Goal: Task Accomplishment & Management: Manage account settings

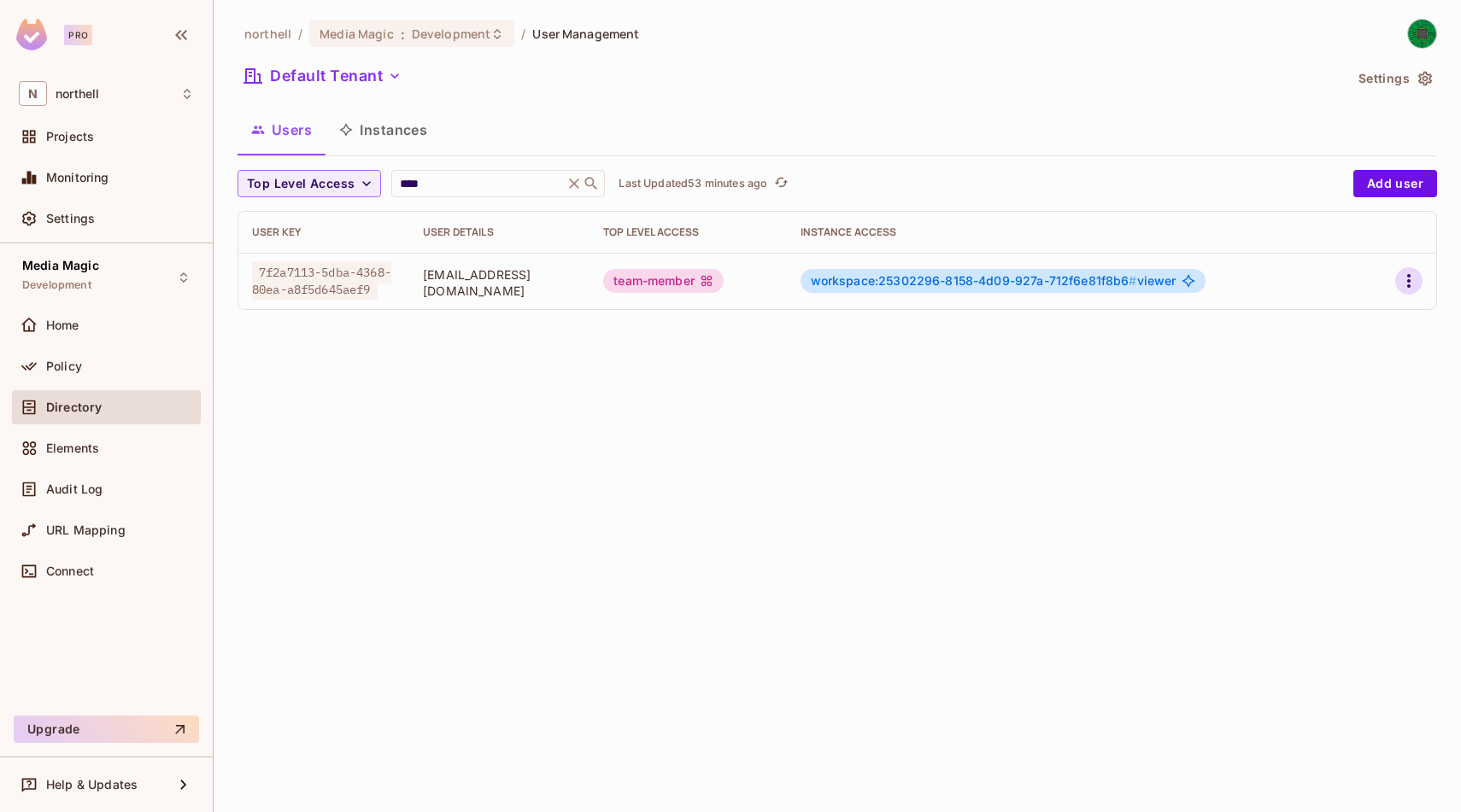
click at [1411, 281] on icon "button" at bounding box center [1409, 281] width 20 height 20
click at [1350, 328] on li "Edit" at bounding box center [1335, 320] width 151 height 37
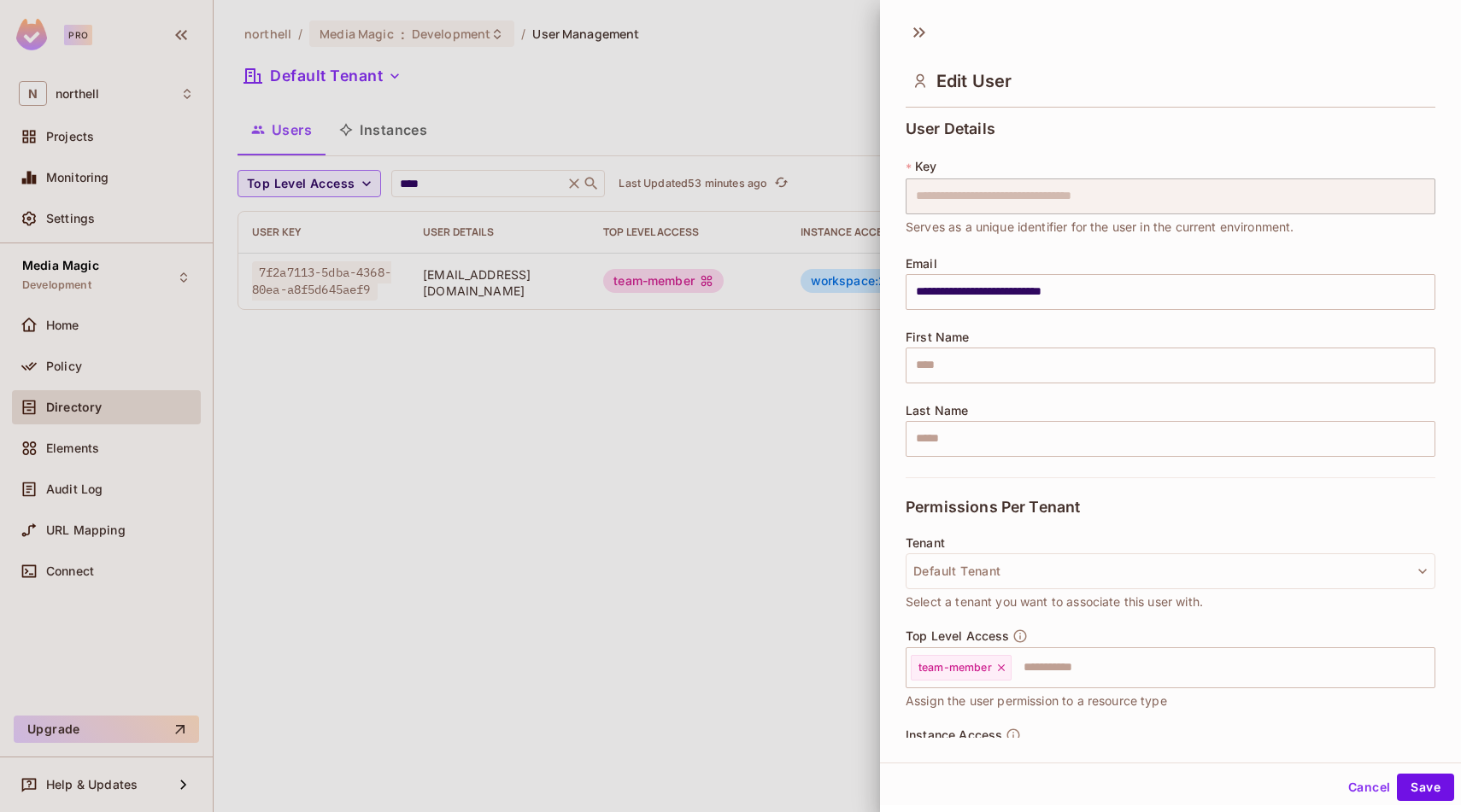
scroll to position [146, 0]
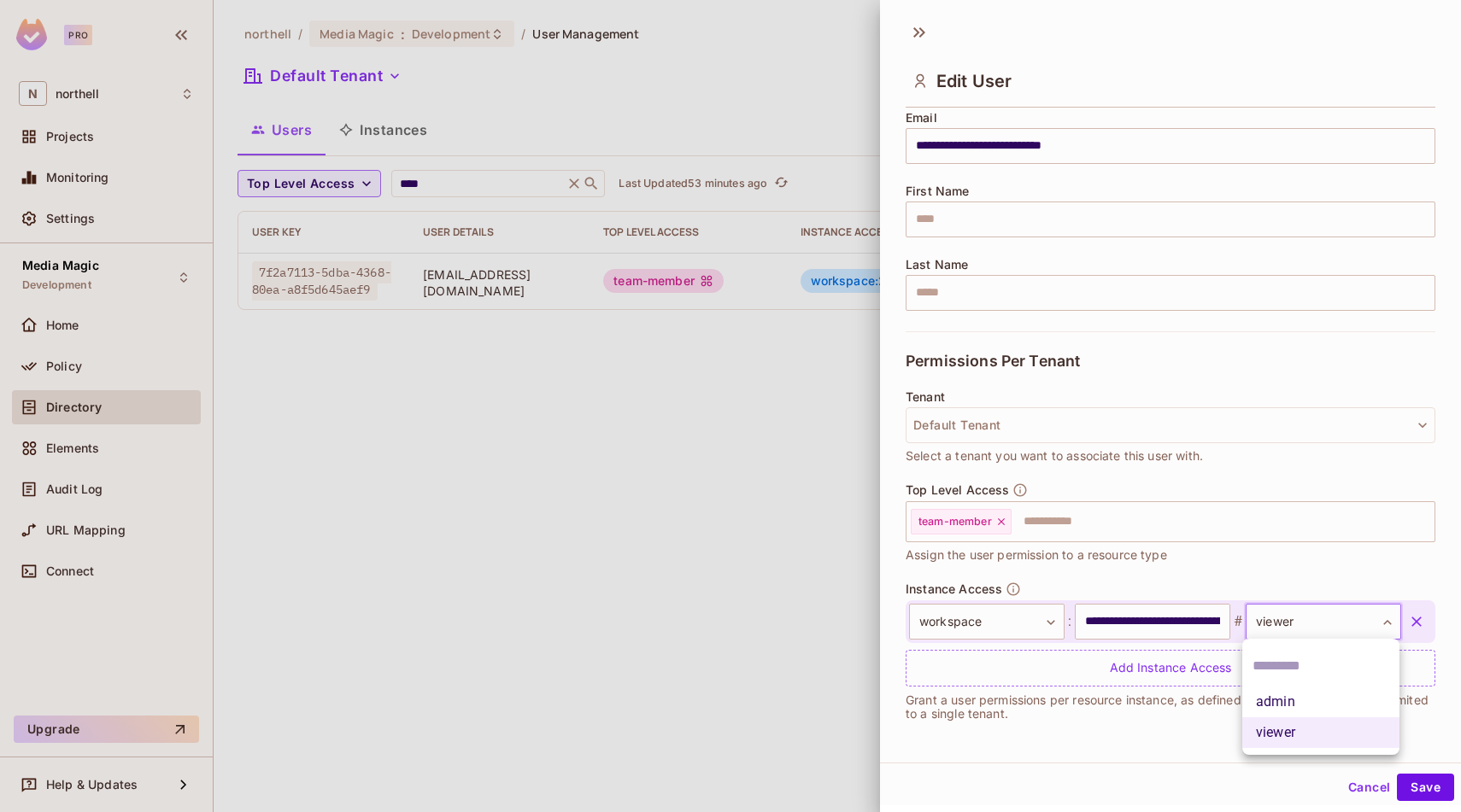
click at [1346, 626] on body "**********" at bounding box center [730, 406] width 1461 height 812
click at [1323, 705] on li "admin" at bounding box center [1321, 702] width 157 height 31
type input "*****"
click at [1421, 781] on button "Save" at bounding box center [1425, 787] width 58 height 27
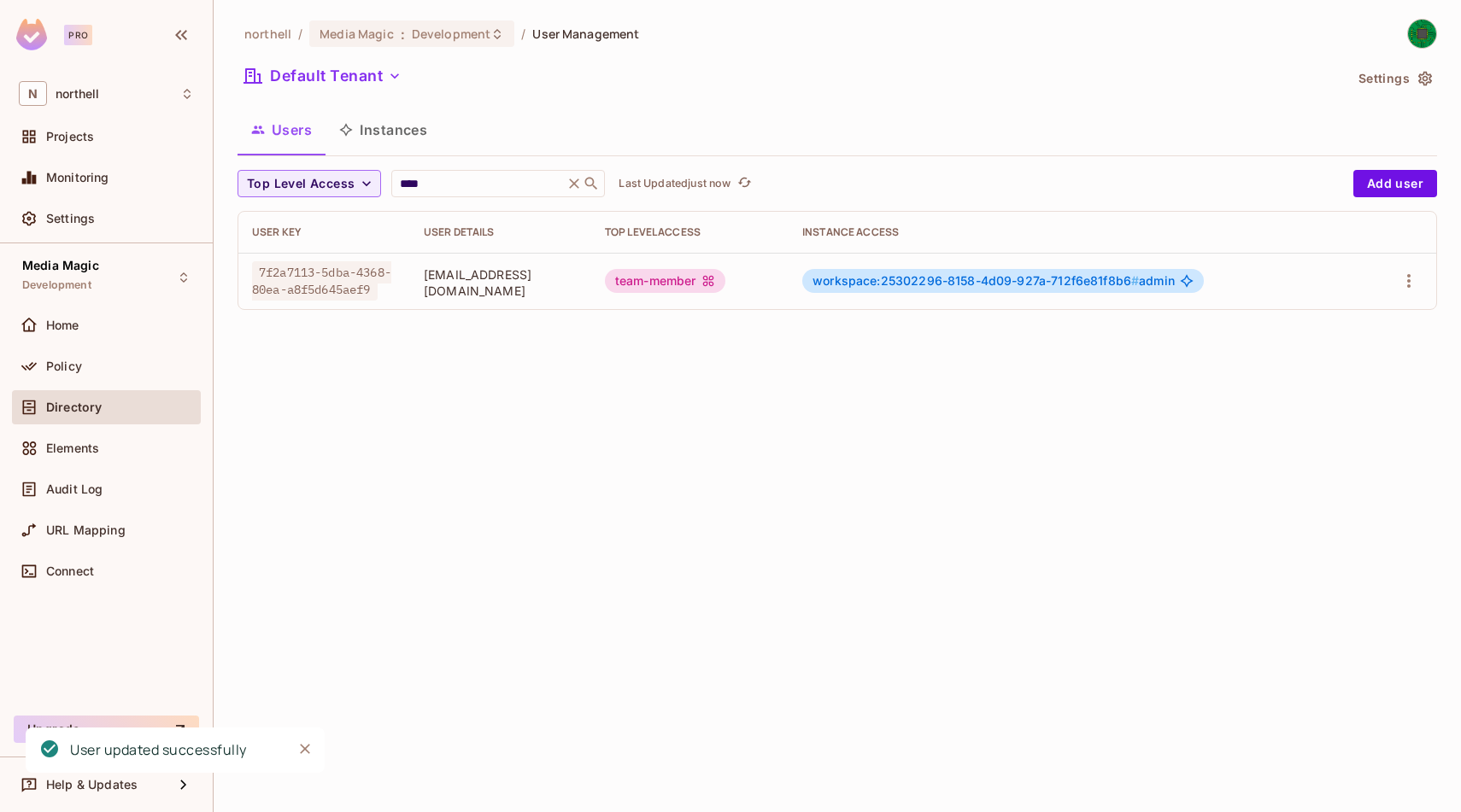
scroll to position [0, 0]
click at [1406, 278] on icon "button" at bounding box center [1409, 281] width 20 height 20
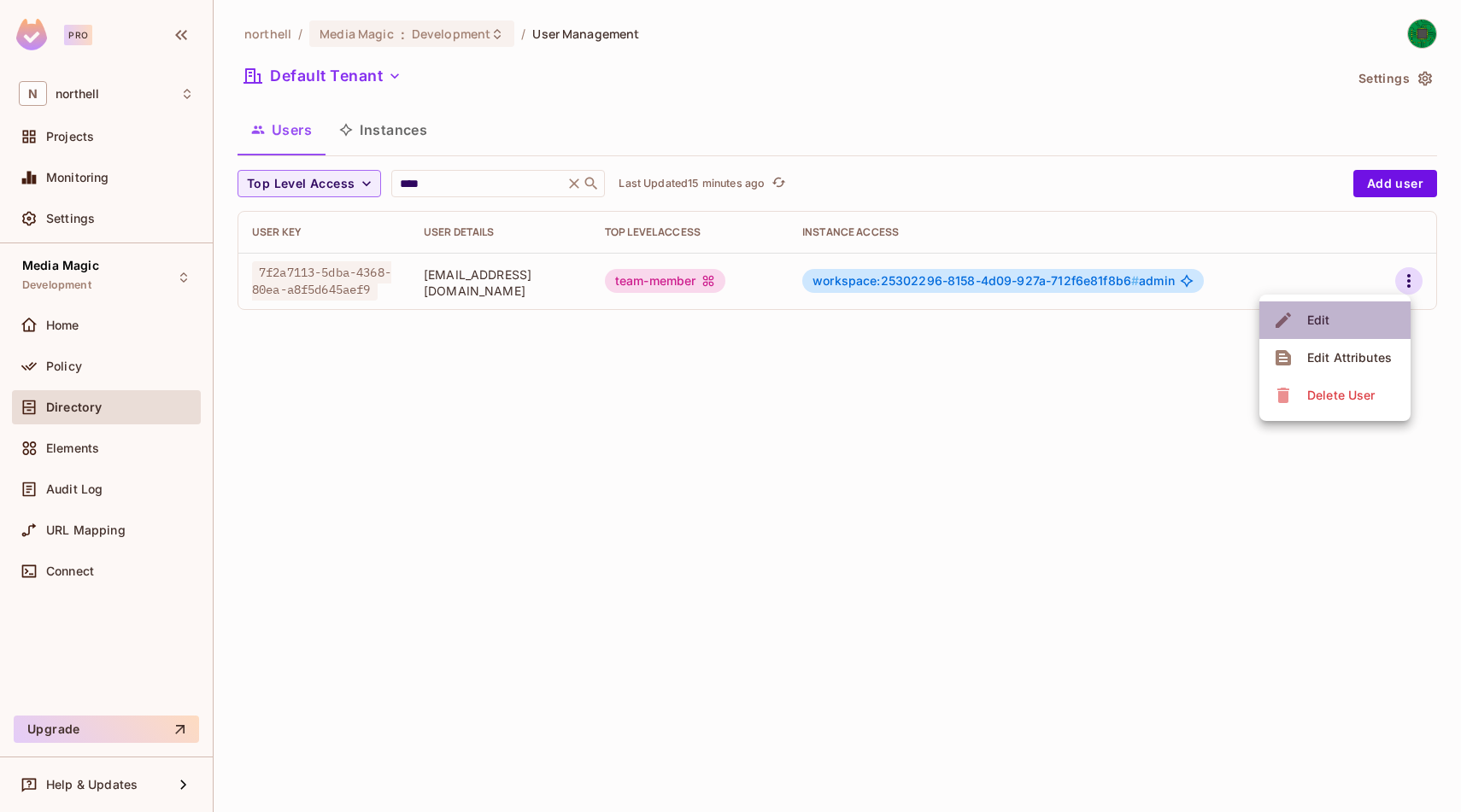
click at [1344, 329] on li "Edit" at bounding box center [1335, 320] width 151 height 37
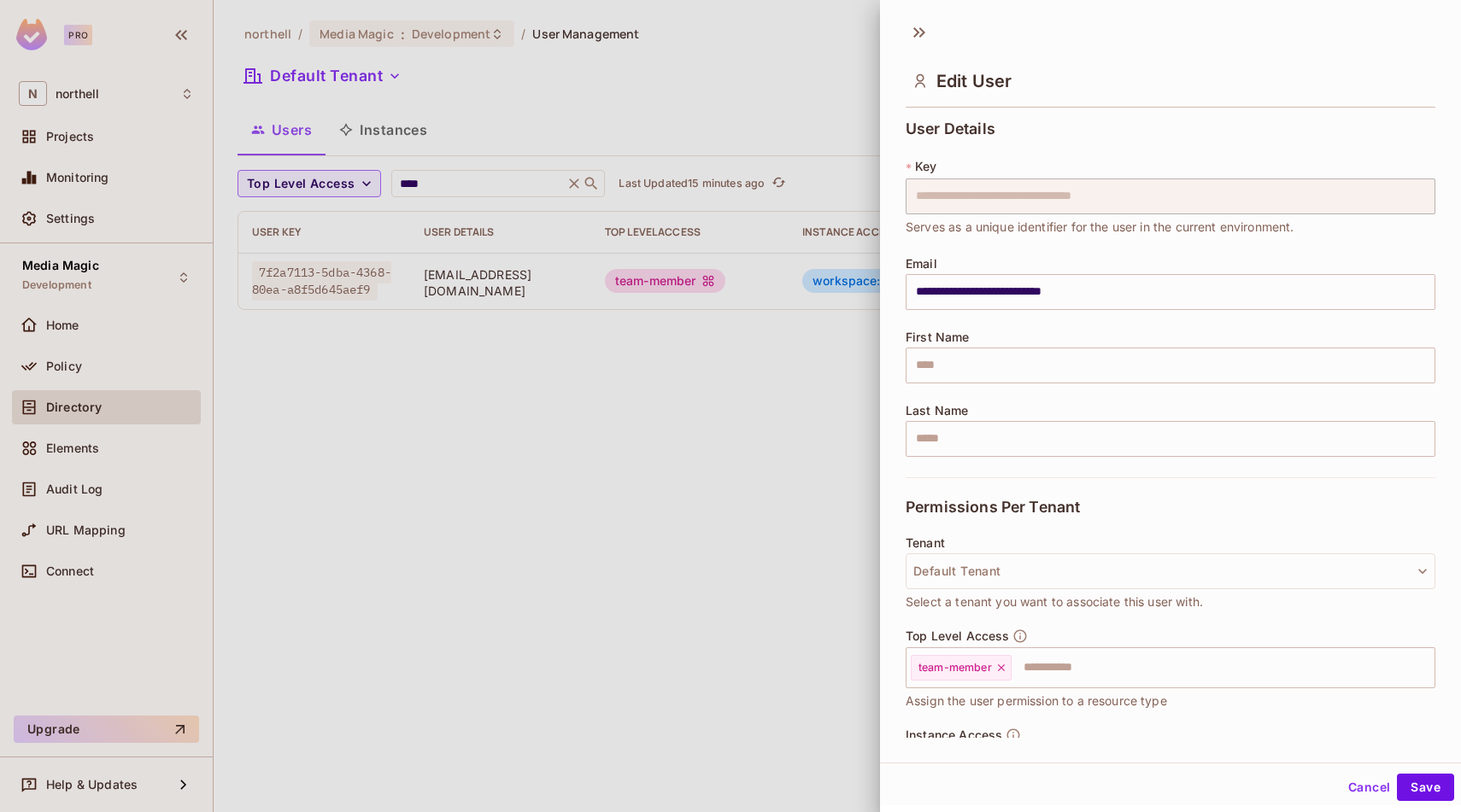
scroll to position [146, 0]
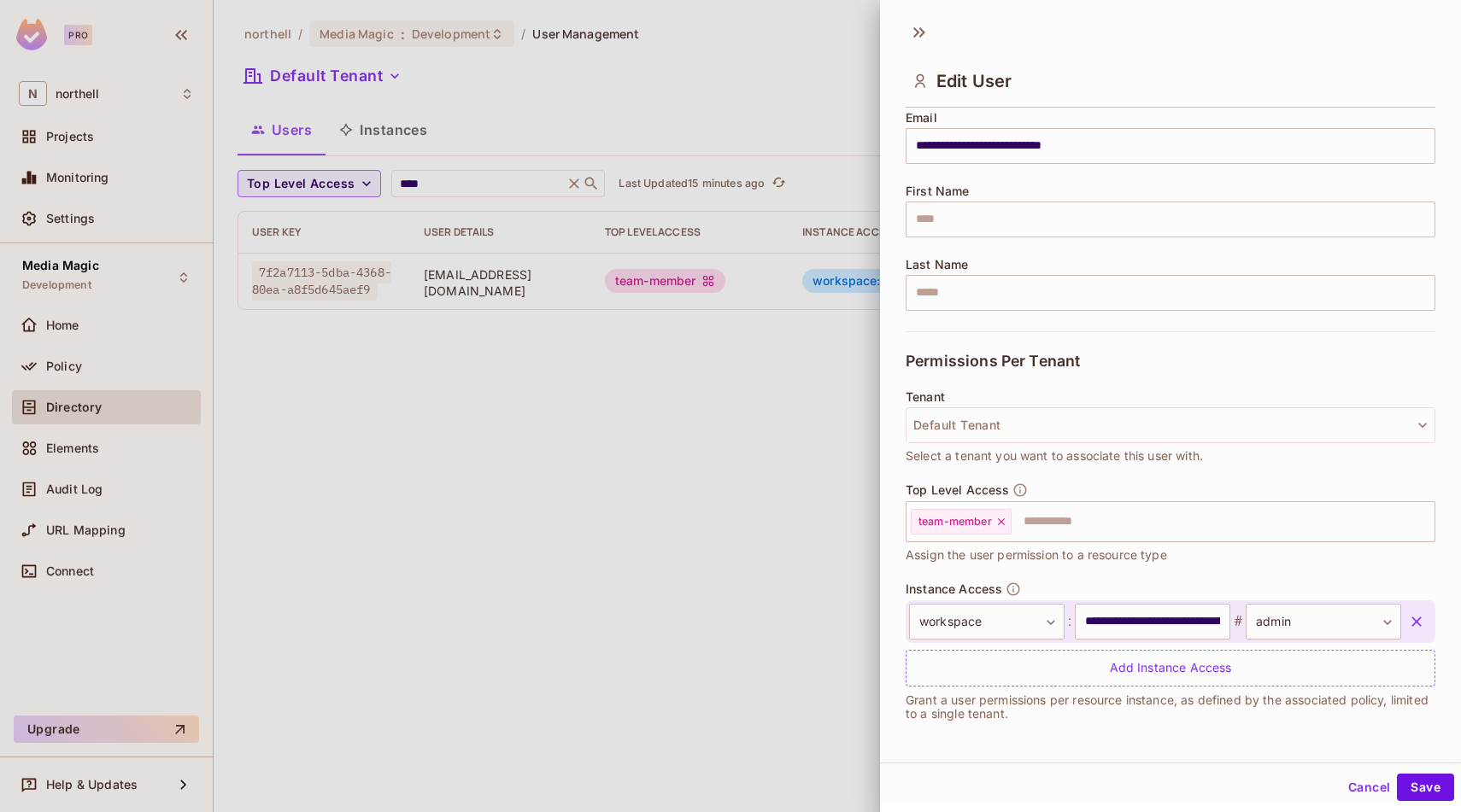
click at [804, 501] on div at bounding box center [730, 406] width 1461 height 812
